Goal: Task Accomplishment & Management: Complete application form

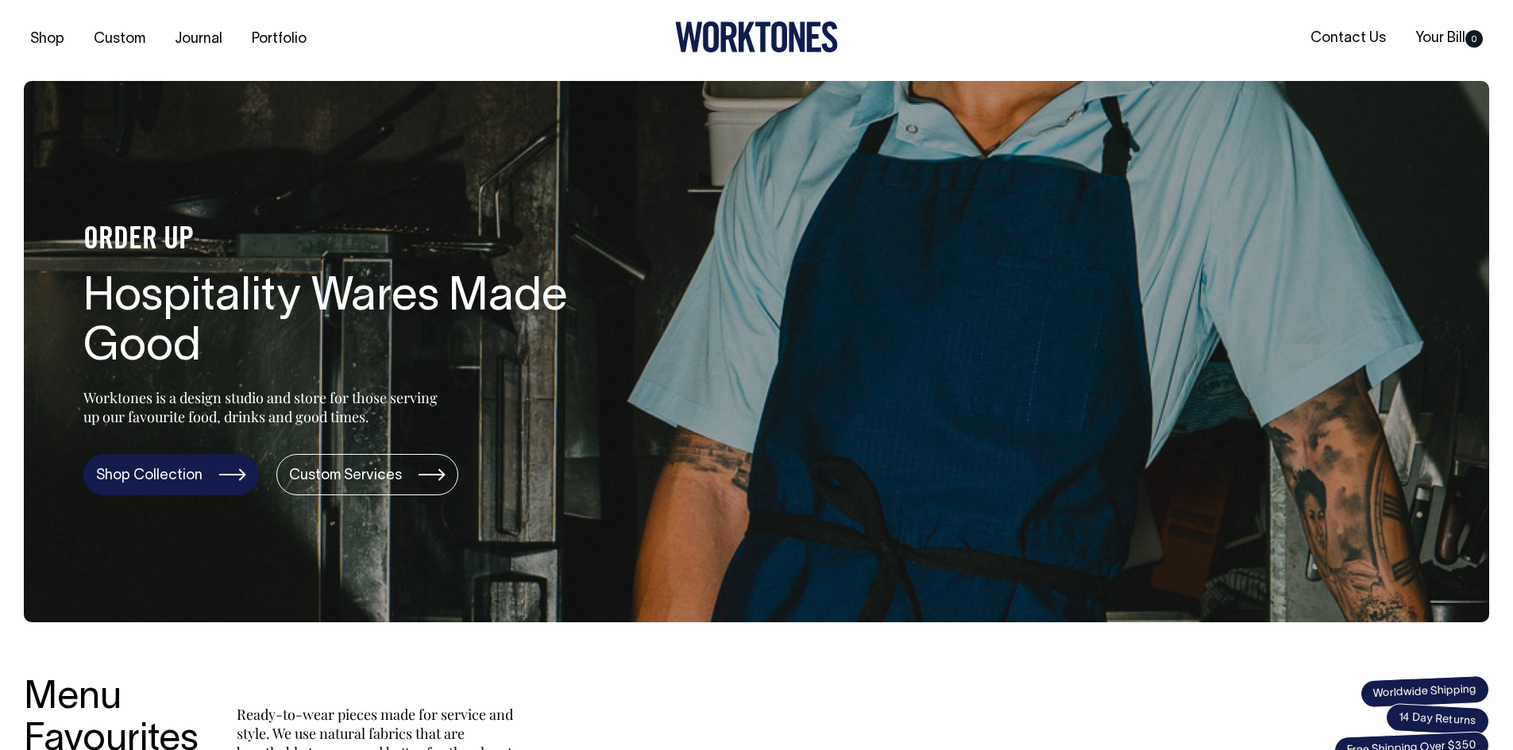
scroll to position [1, 0]
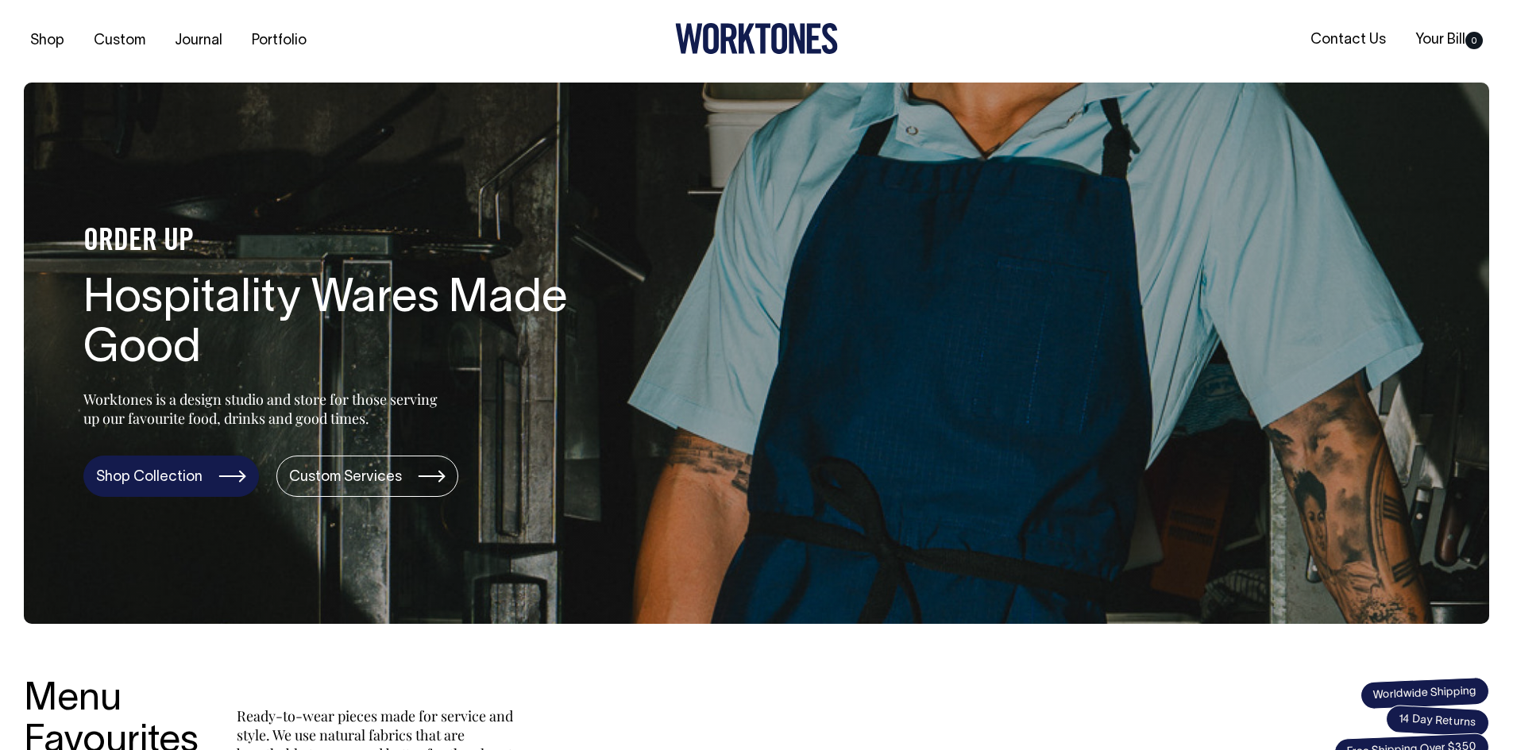
click at [148, 476] on link "Shop Collection" at bounding box center [171, 476] width 176 height 41
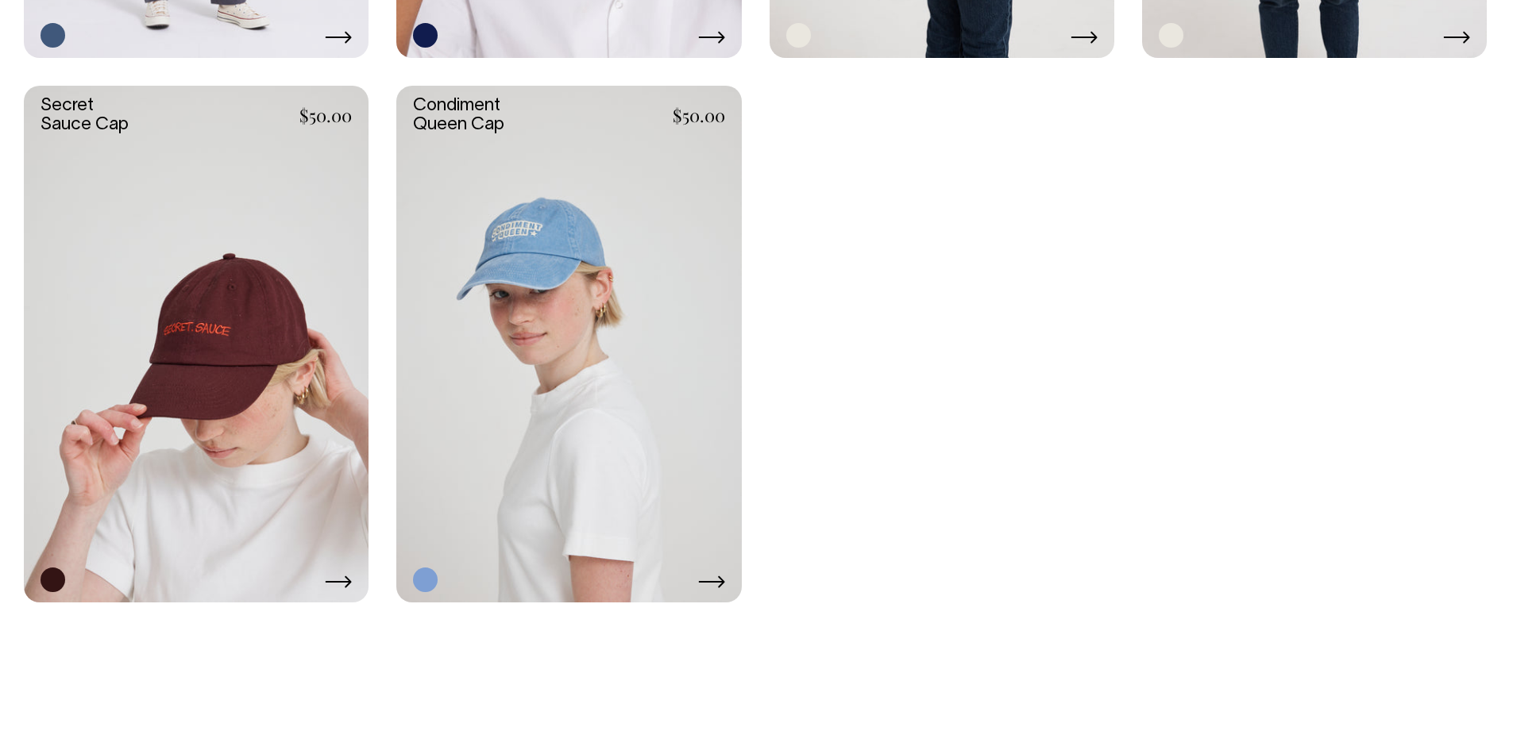
scroll to position [3653, 0]
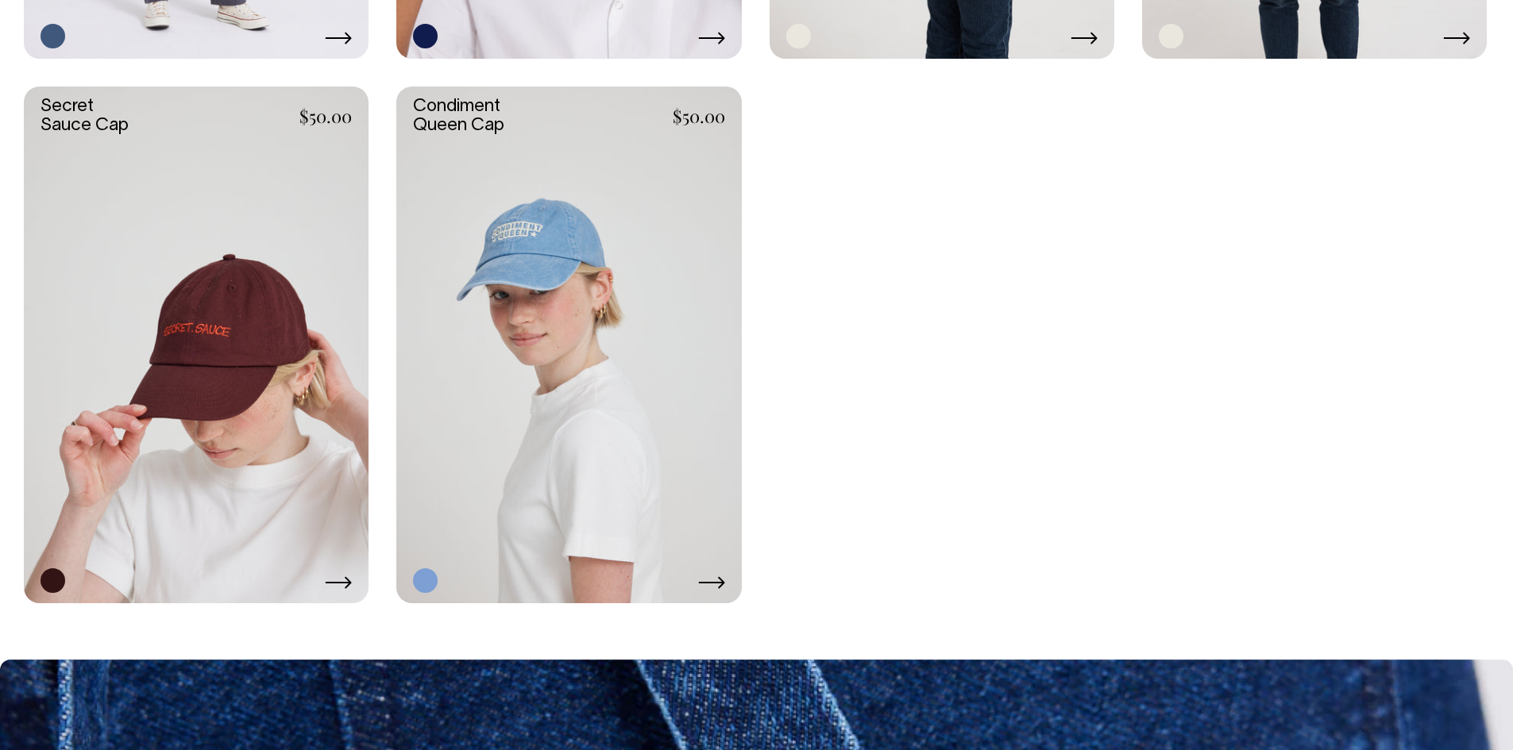
click at [604, 273] on link at bounding box center [568, 345] width 345 height 517
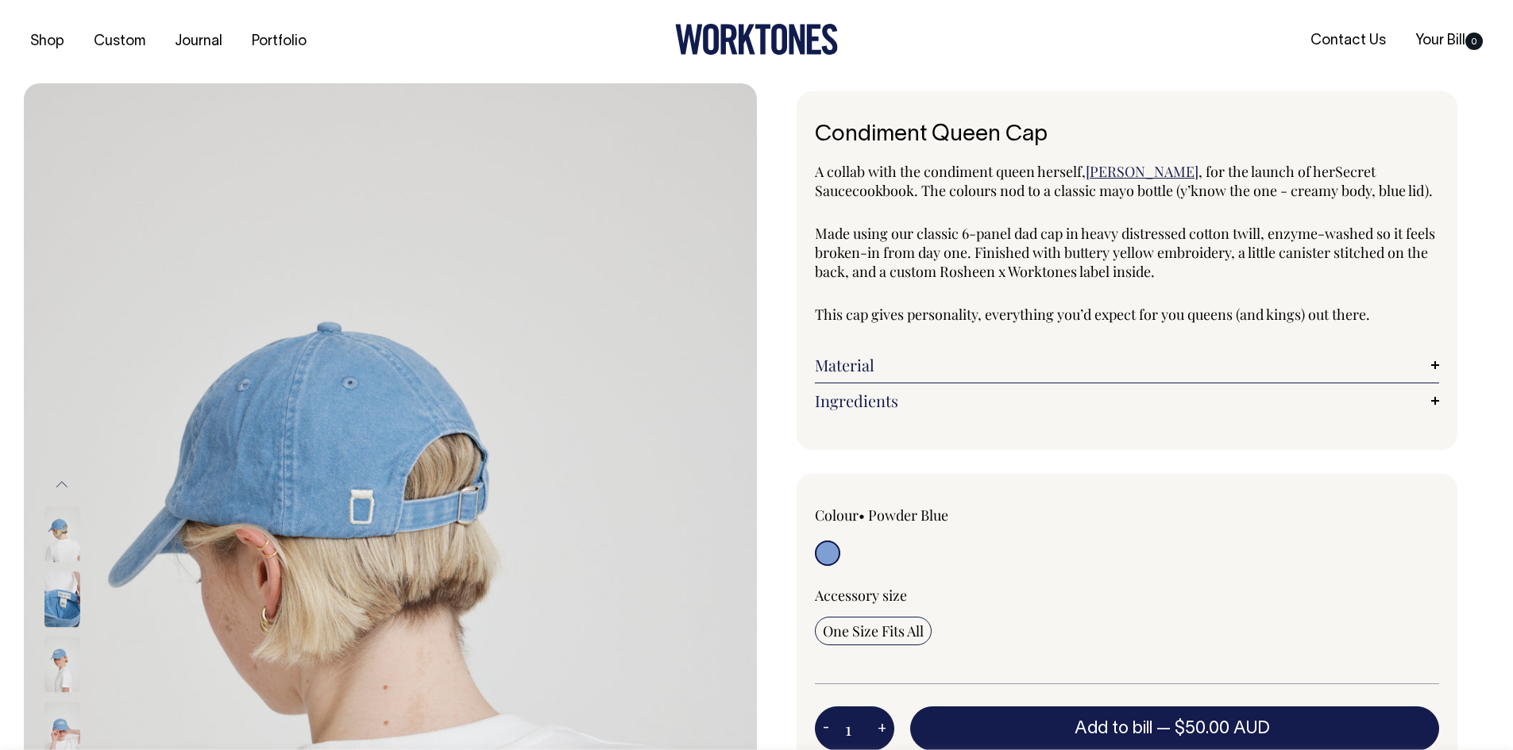
click at [1287, 40] on ul "Contact Us Your Bill 0" at bounding box center [1245, 41] width 488 height 17
click at [1319, 40] on link "Contact Us" at bounding box center [1348, 41] width 88 height 26
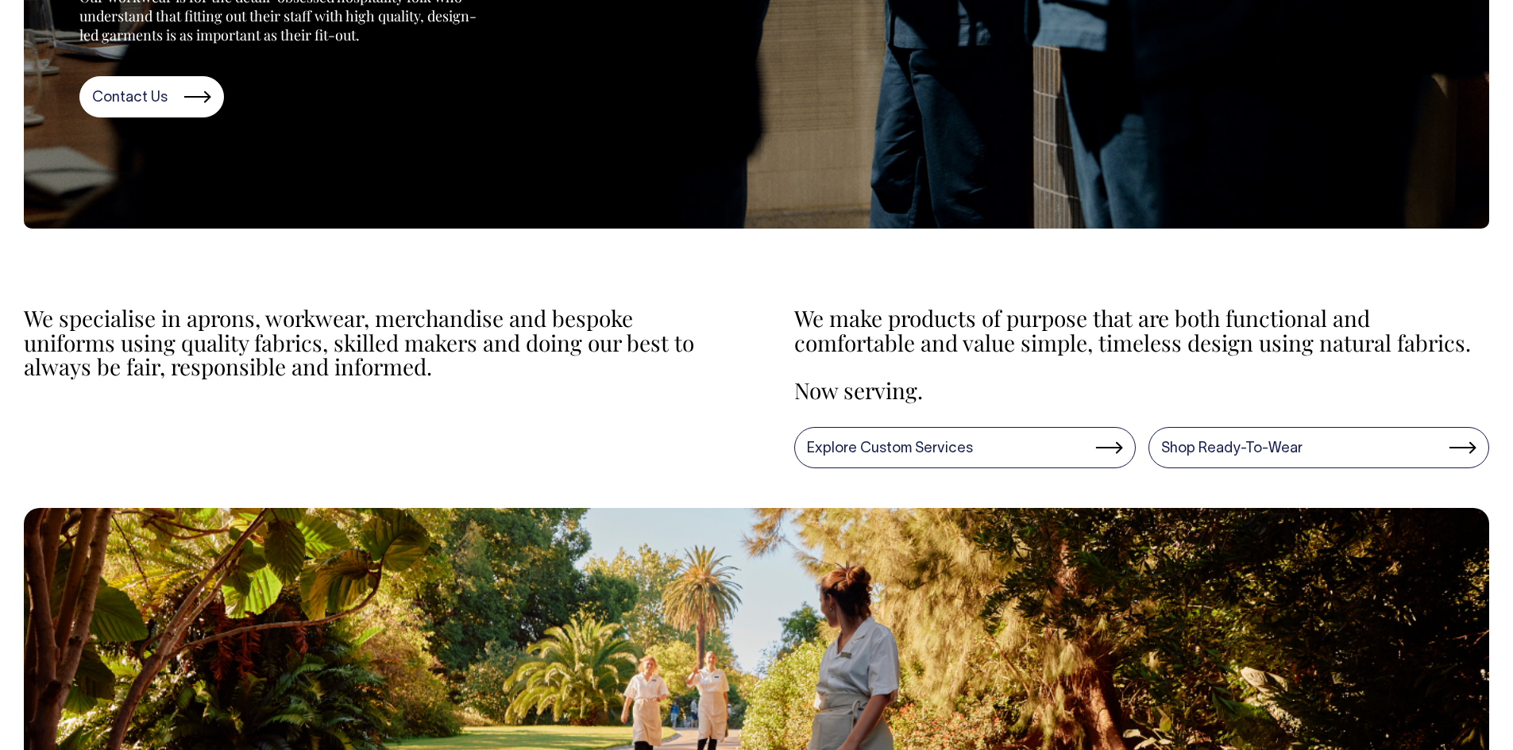
scroll to position [397, 0]
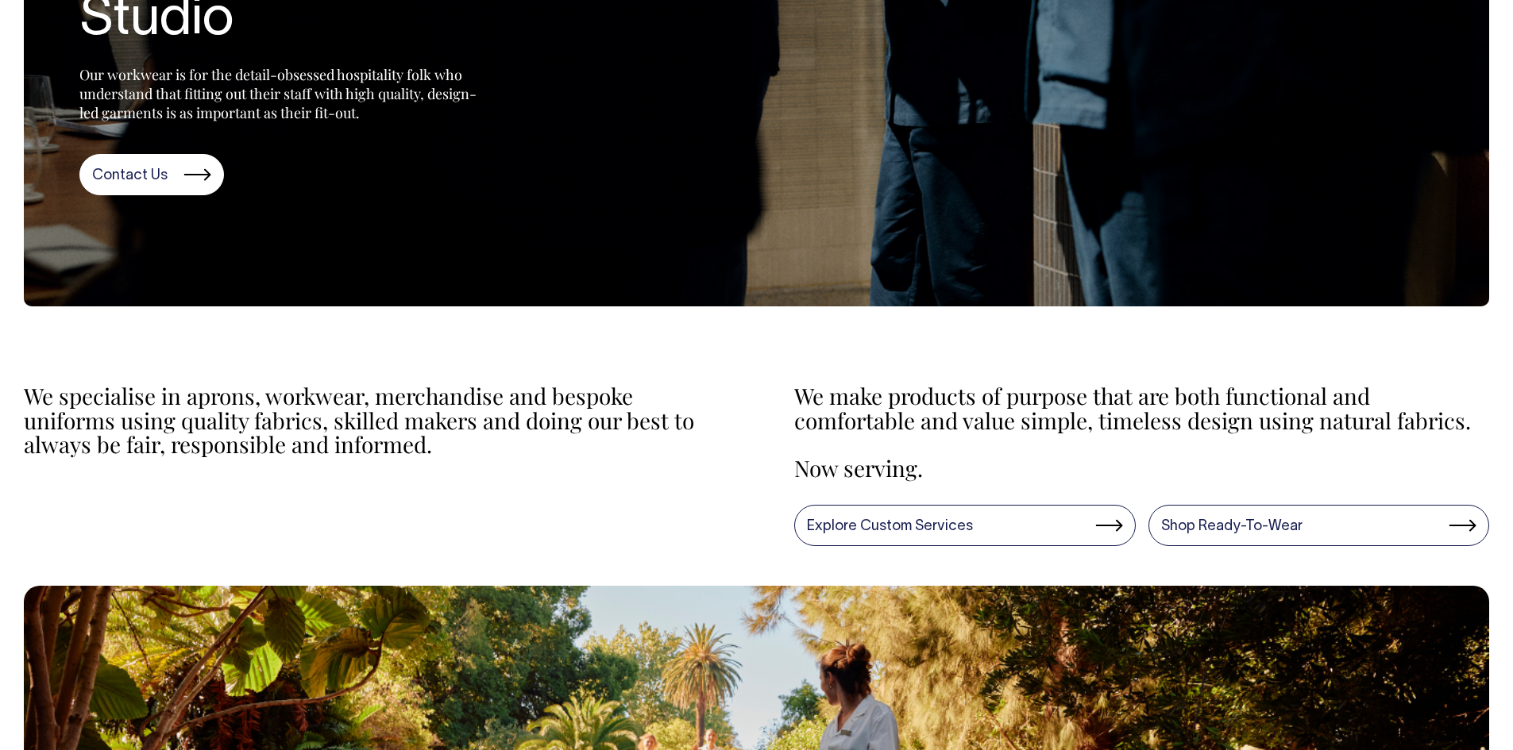
click at [986, 493] on div "We make products of purpose that are both functional and comfortable and value …" at bounding box center [1141, 454] width 695 height 184
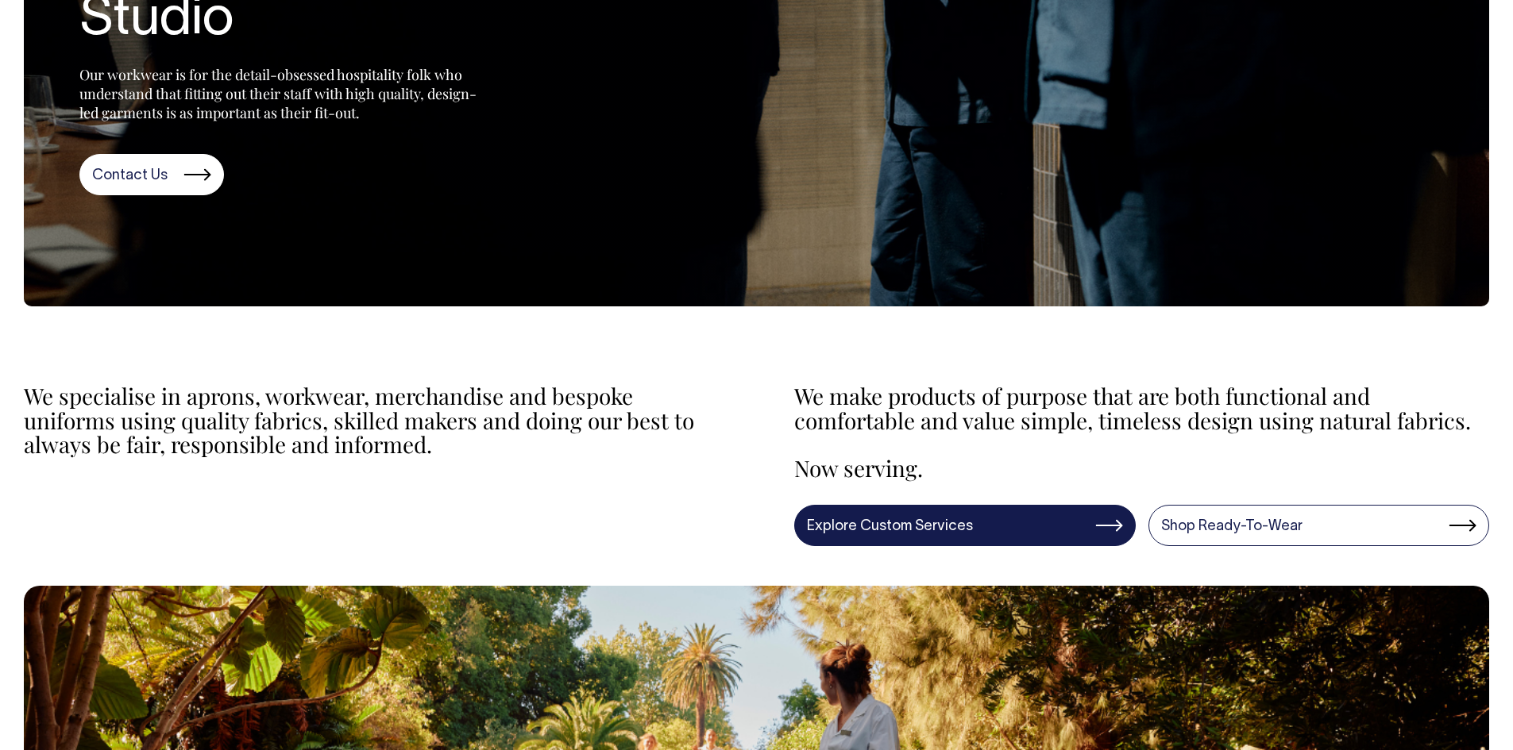
scroll to position [318, 0]
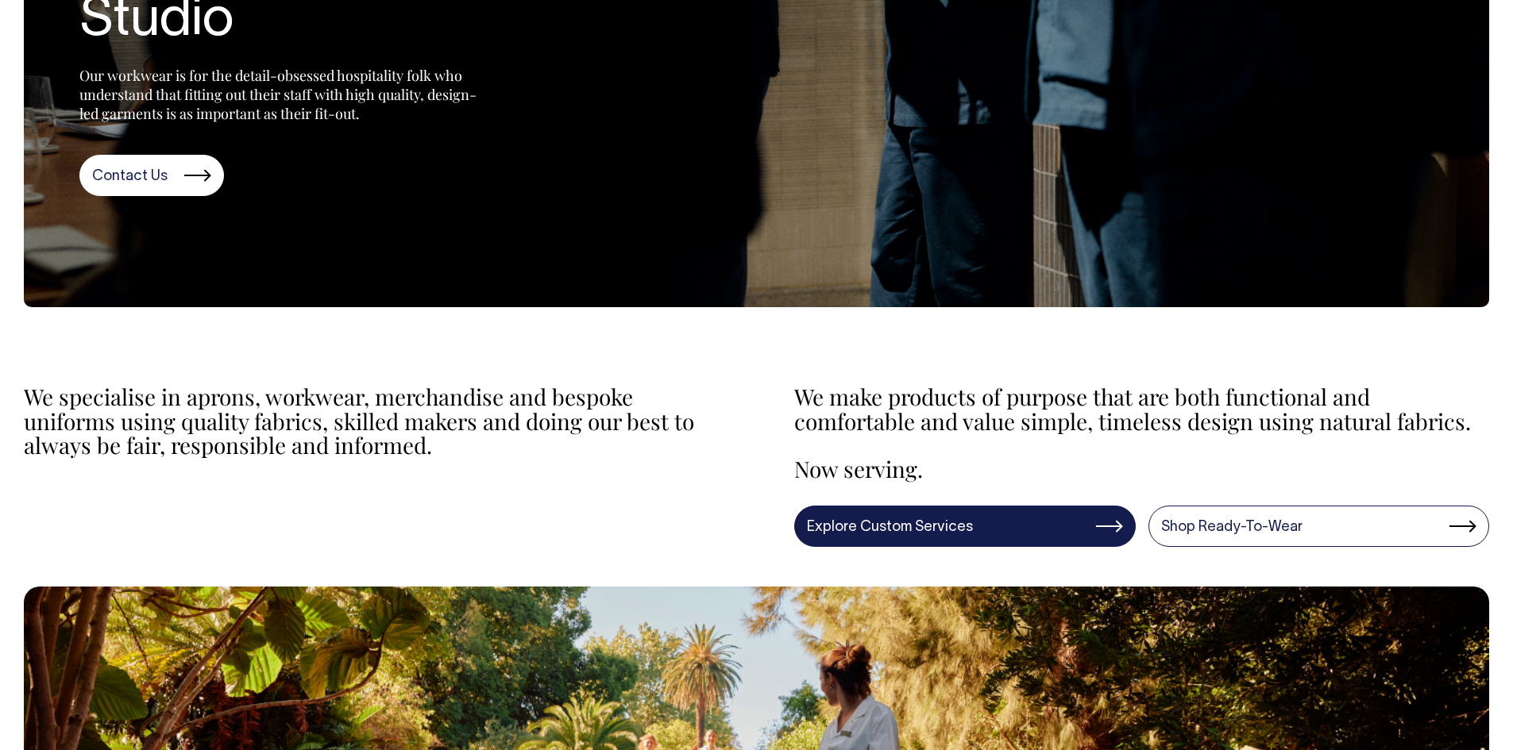
click at [985, 538] on link "Explore Custom Services" at bounding box center [964, 526] width 341 height 41
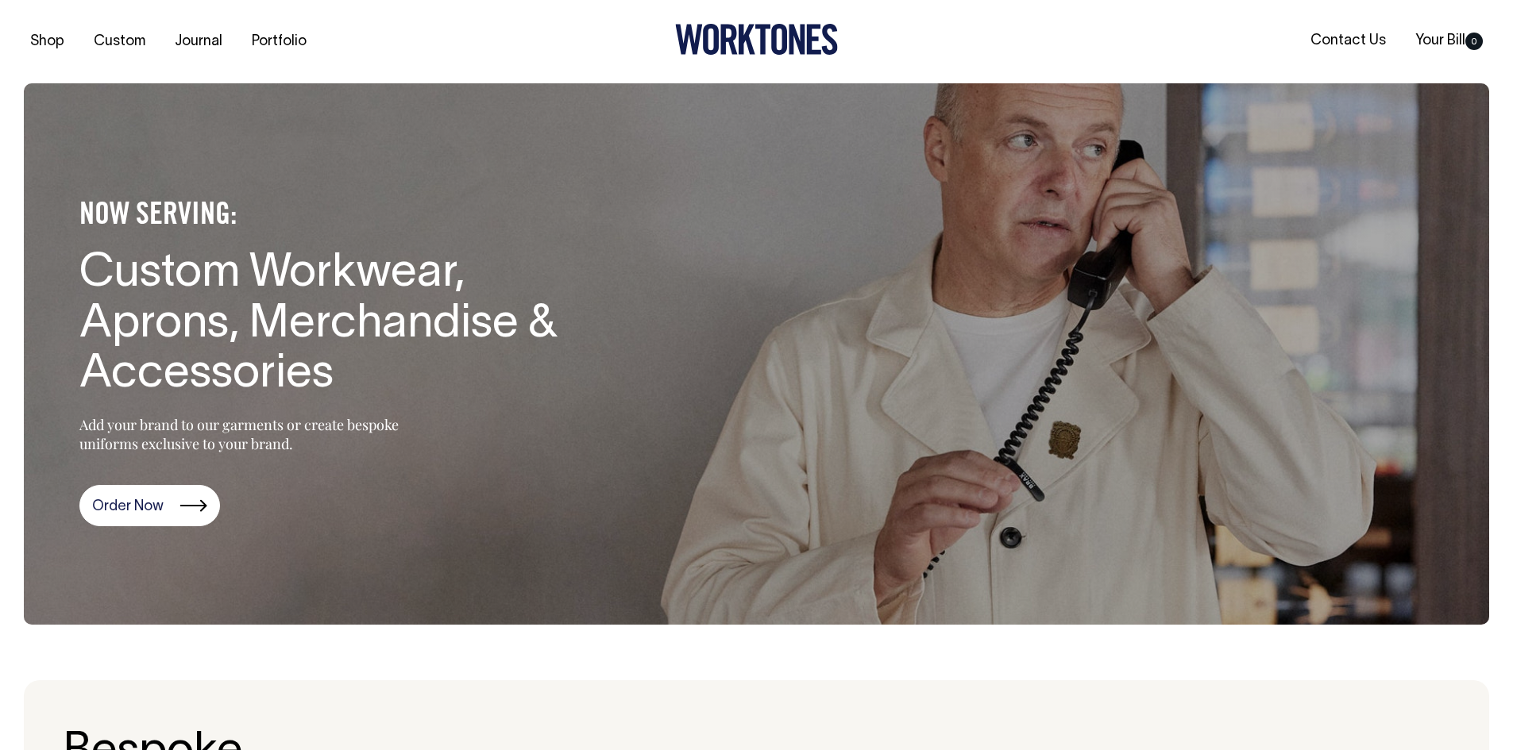
click at [195, 472] on div "NOW SERVING: Custom Workwear, Aprons, Merchandise & Accessories Add your brand …" at bounding box center [337, 354] width 627 height 345
click at [192, 501] on link "Order Now" at bounding box center [149, 505] width 141 height 41
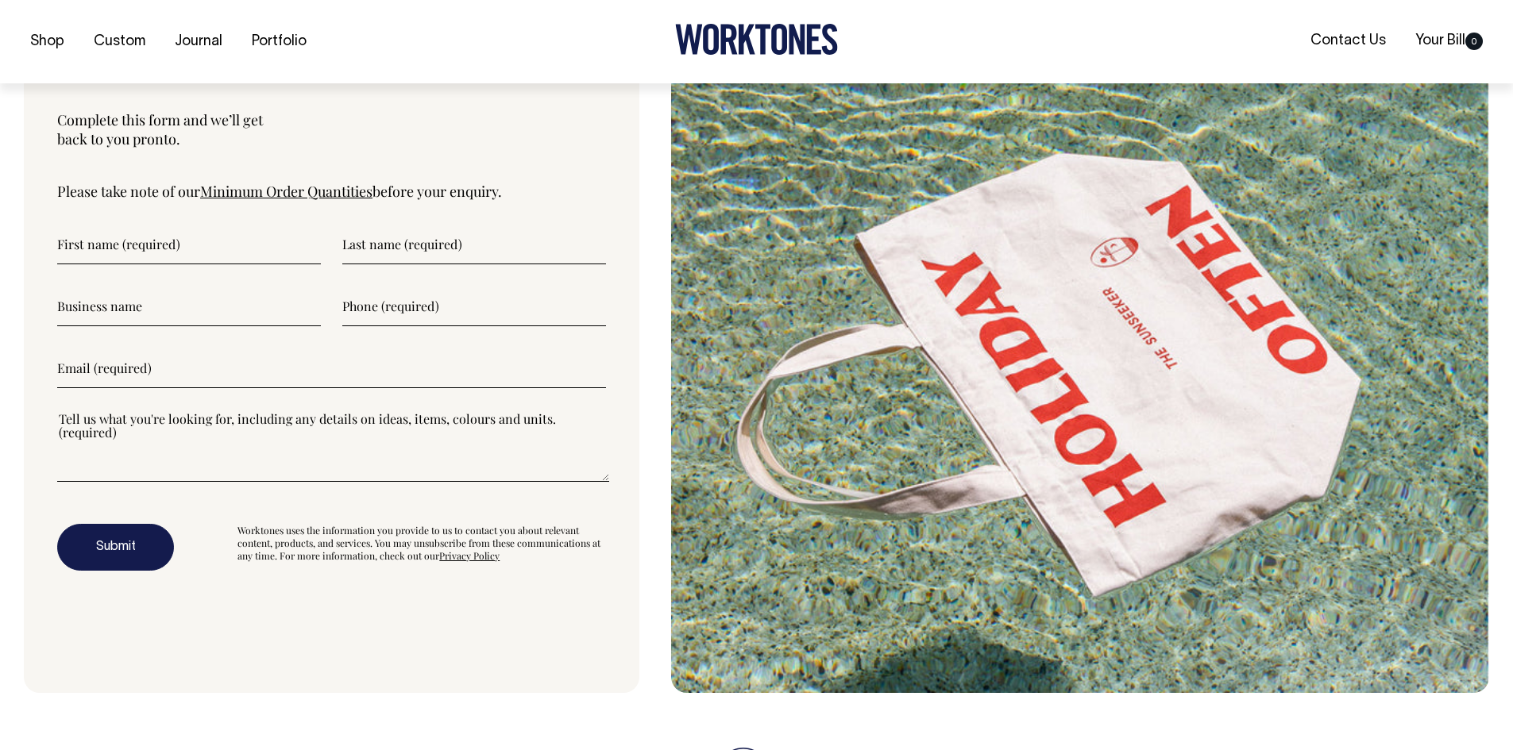
scroll to position [5549, 0]
click at [155, 252] on input"] "text" at bounding box center [189, 244] width 264 height 40
type input"] "[PERSON_NAME]"
type input"] "Adelaide Fringe"
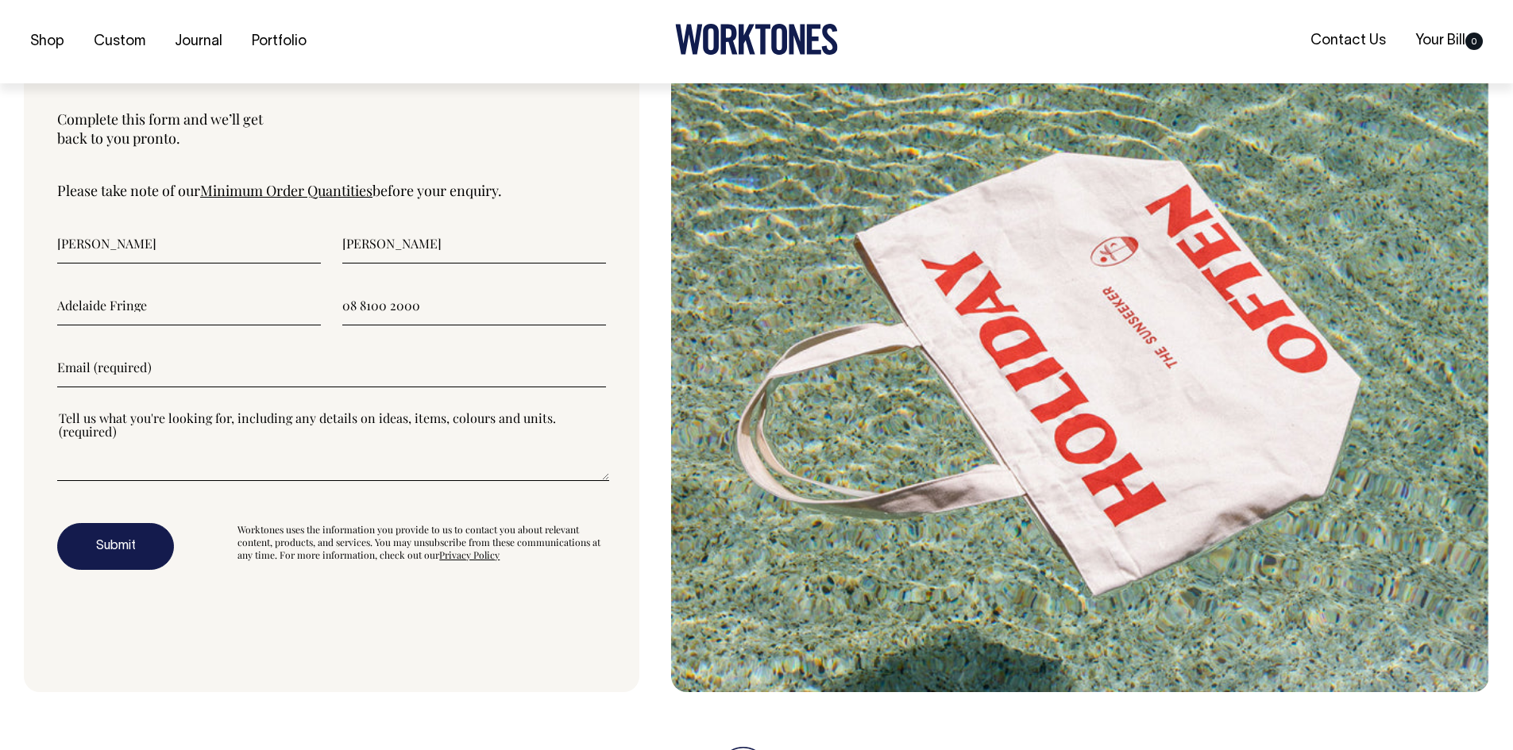
type input"] "08 8100 2000"
type input"] "[EMAIL_ADDRESS][PERSON_NAME][DOMAIN_NAME]"
click at [320, 495] on div at bounding box center [331, 455] width 549 height 91
click at [322, 468] on textarea"] at bounding box center [333, 445] width 552 height 71
click at [322, 480] on textarea"] at bounding box center [333, 445] width 552 height 71
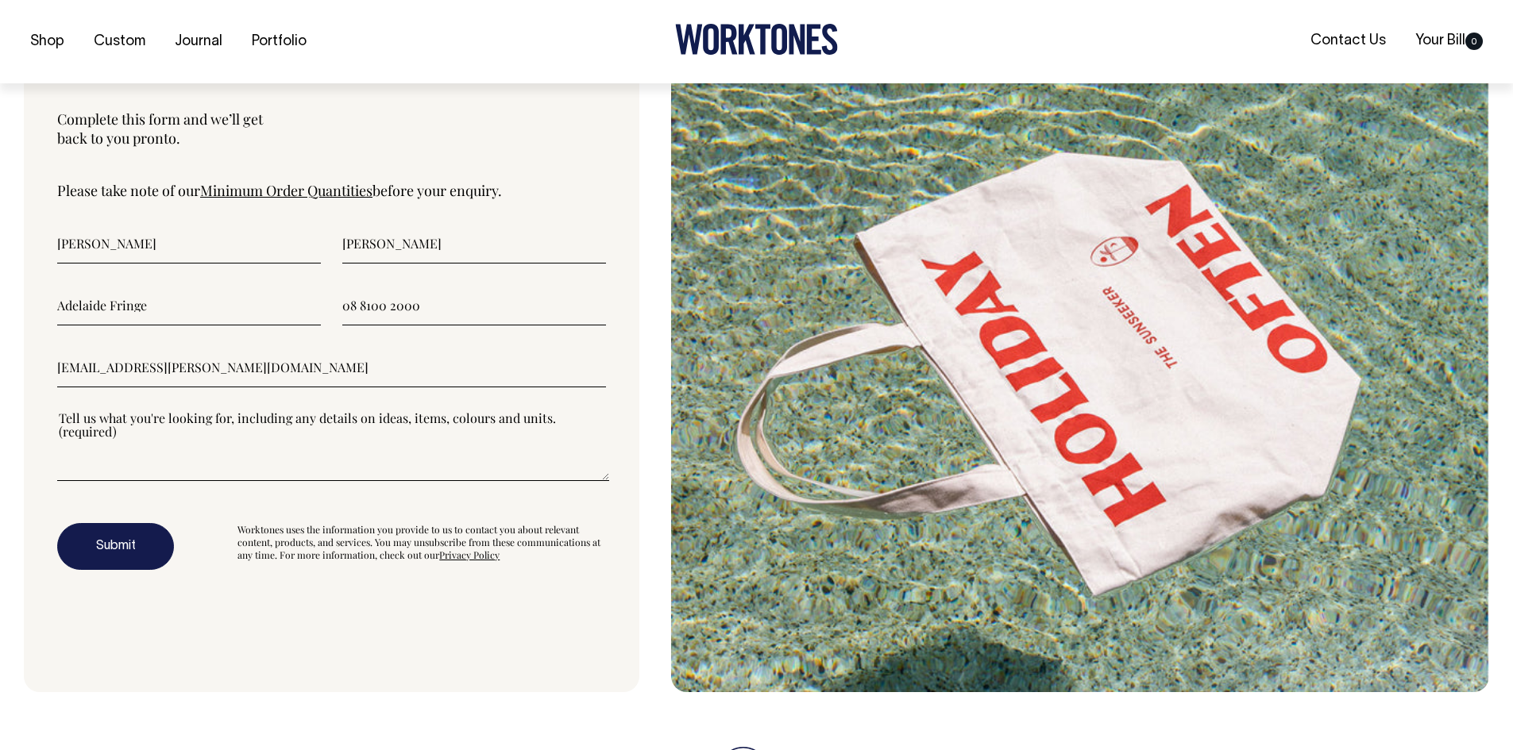
click at [73, 462] on textarea"] at bounding box center [333, 445] width 552 height 71
type textarea"] "E"
type textarea"] "We are looking for embroidered caps. This will be embroidered with an emblem of…"
click at [191, 534] on div "Submit" at bounding box center [139, 547] width 164 height 48
click at [164, 556] on button "Submit" at bounding box center [115, 547] width 117 height 48
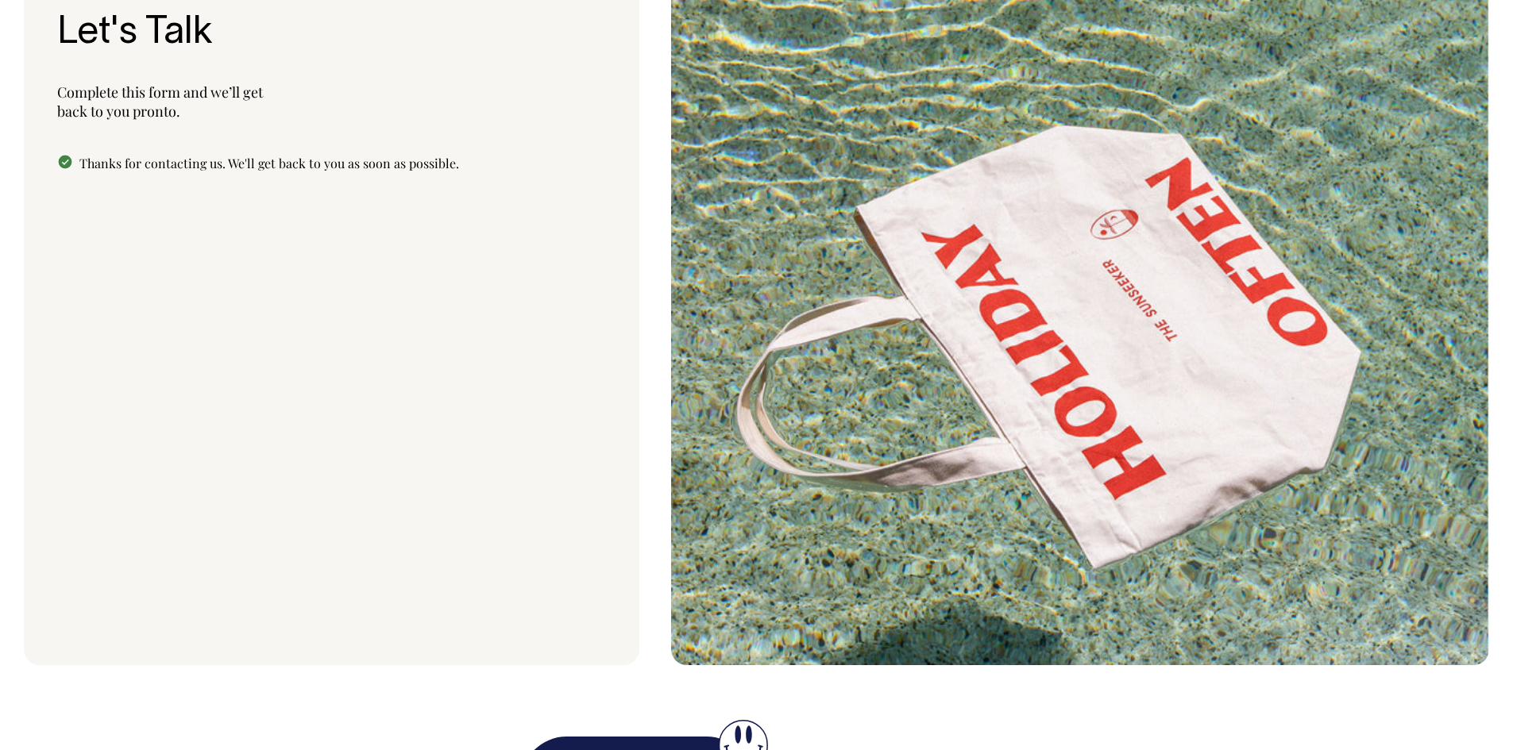
scroll to position [5575, 0]
